Goal: Transaction & Acquisition: Purchase product/service

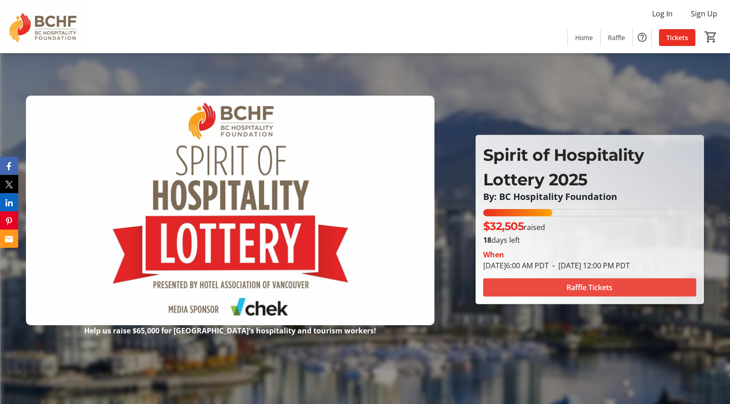
click at [563, 292] on span at bounding box center [589, 288] width 213 height 22
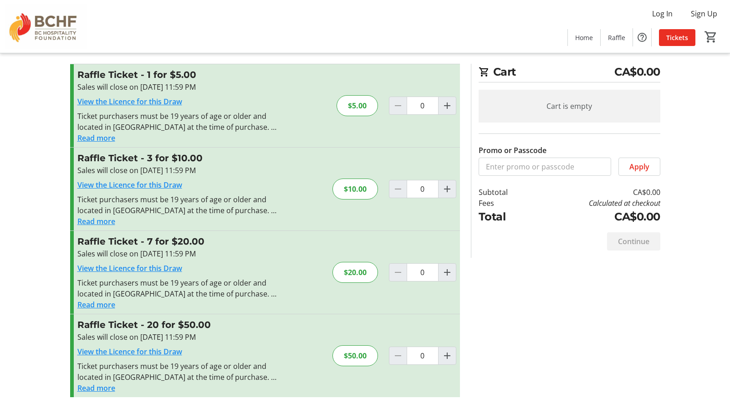
scroll to position [15, 0]
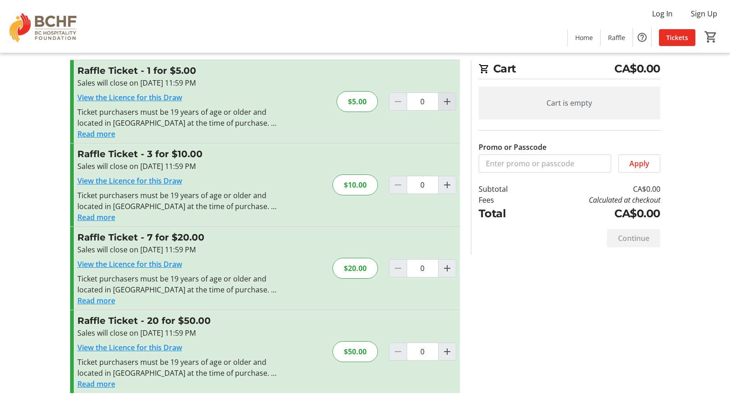
click at [450, 103] on mat-icon "Increment by one" at bounding box center [447, 101] width 11 height 11
type input "1"
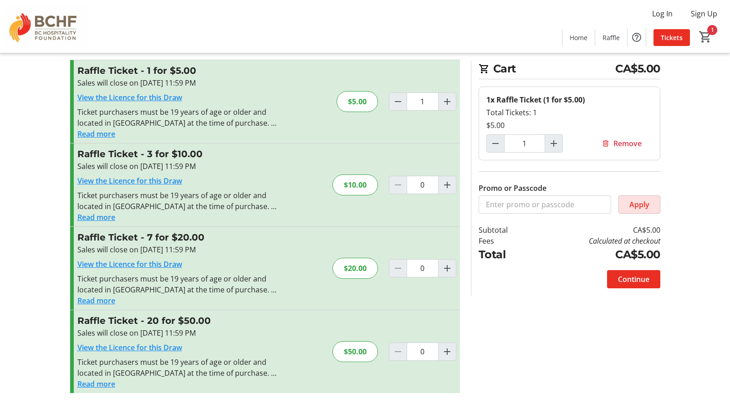
click at [634, 203] on span "Apply" at bounding box center [640, 204] width 20 height 11
click at [633, 276] on span "Continue" at bounding box center [633, 279] width 31 height 11
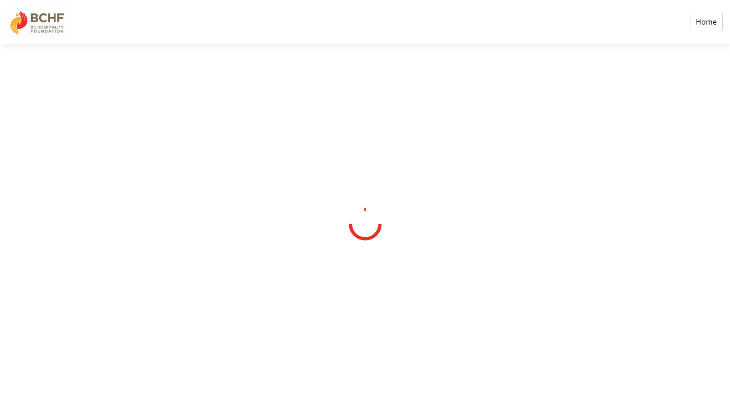
select select "CA"
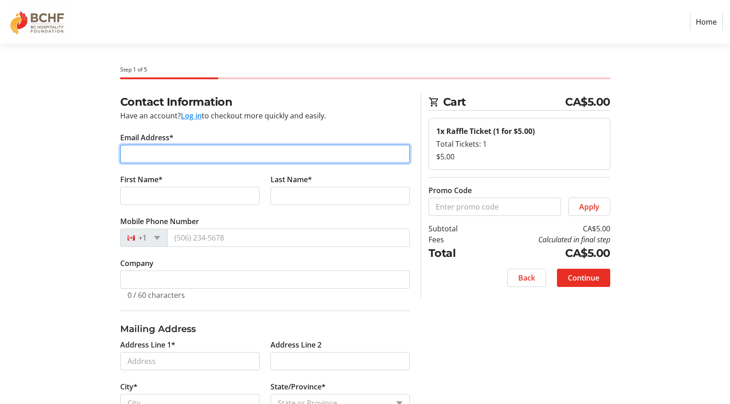
click at [161, 151] on input "Email Address*" at bounding box center [265, 154] width 290 height 18
type input "[EMAIL_ADDRESS][DOMAIN_NAME]"
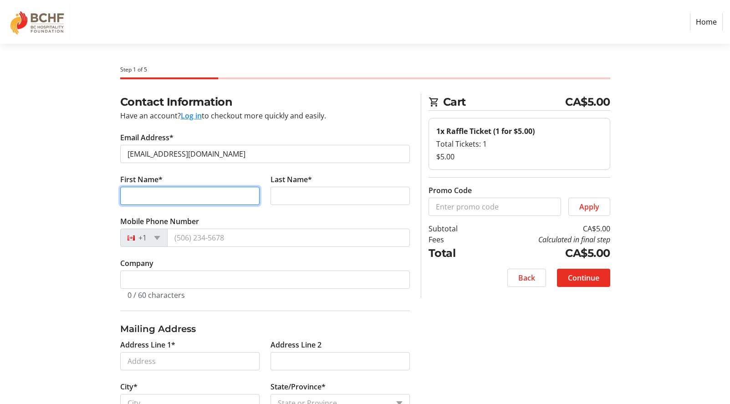
type input "[PERSON_NAME]"
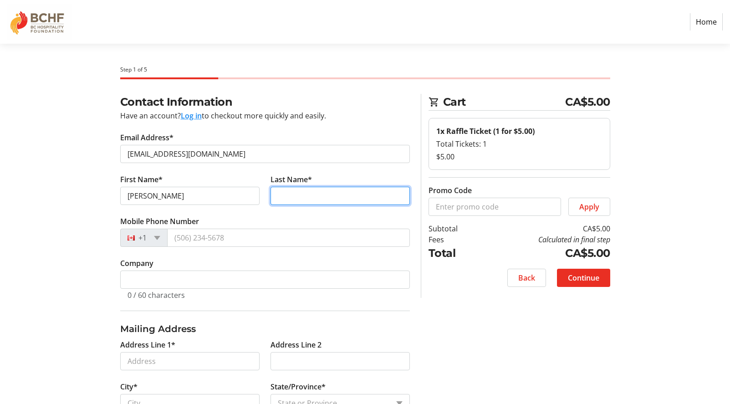
type input "elder"
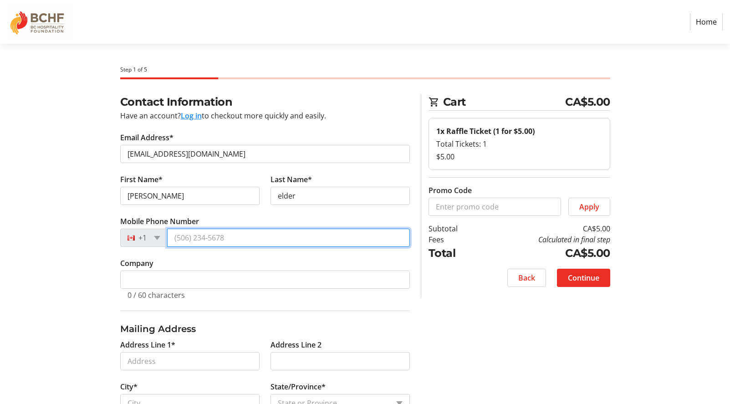
type input "[PHONE_NUMBER]"
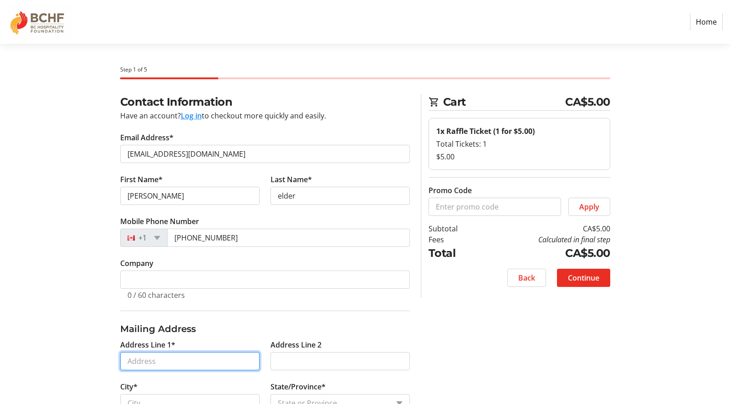
type input "[STREET_ADDRESS]"
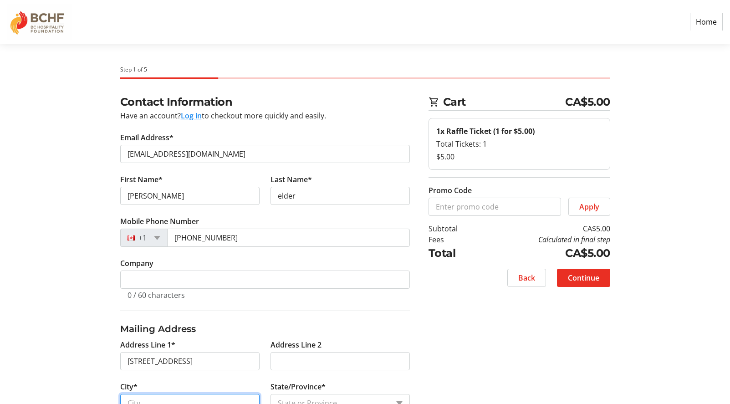
type input "Penticton"
select select "BC"
type input "V2A 7P8"
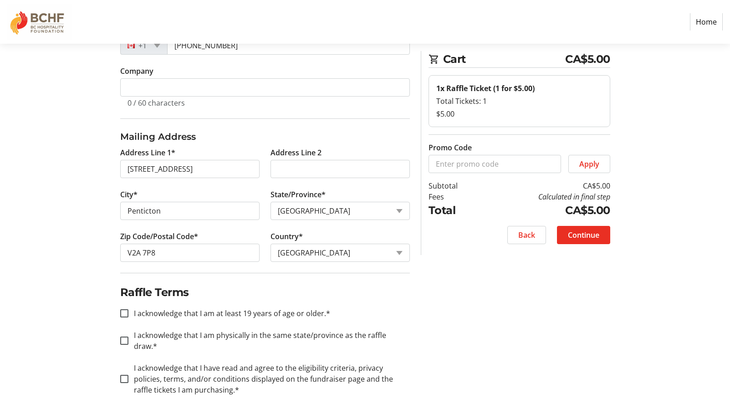
scroll to position [195, 0]
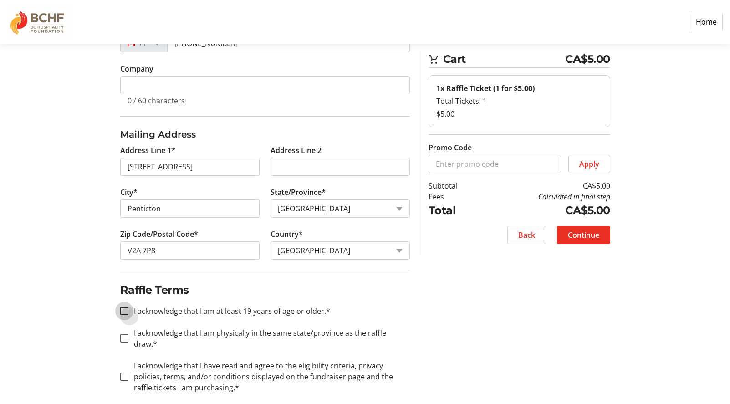
click at [125, 311] on input "I acknowledge that I am at least 19 years of age or older.*" at bounding box center [124, 311] width 8 height 8
checkbox input "true"
click at [123, 334] on input "I acknowledge that I am physically in the same state/province as the raffle dra…" at bounding box center [124, 338] width 8 height 8
checkbox input "true"
drag, startPoint x: 123, startPoint y: 366, endPoint x: 134, endPoint y: 361, distance: 11.8
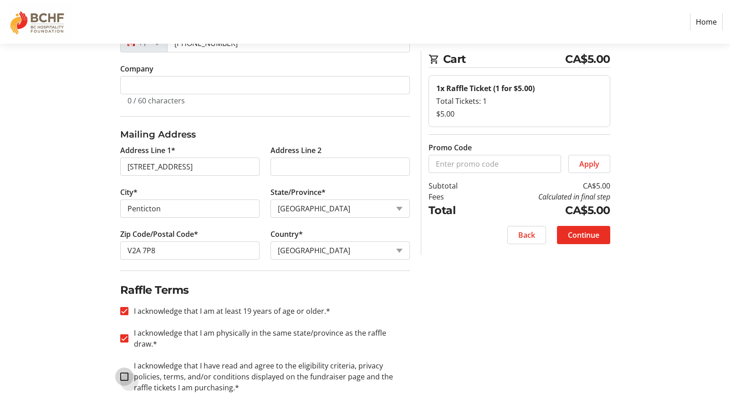
click at [123, 373] on input "I acknowledge that I have read and agree to the eligibility criteria, privacy p…" at bounding box center [124, 377] width 8 height 8
checkbox input "true"
click at [572, 238] on span "Continue" at bounding box center [583, 235] width 31 height 11
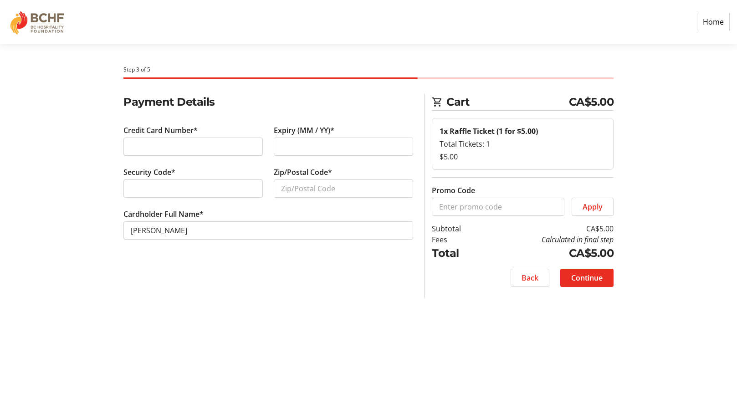
click at [129, 146] on div at bounding box center [192, 147] width 139 height 18
